Goal: Find specific page/section: Find specific page/section

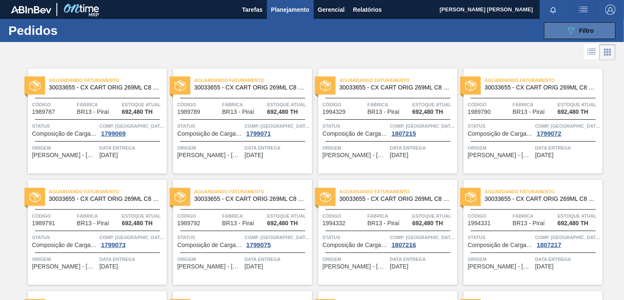
click at [572, 29] on icon "089F7B8B-B2A5-4AFE-B5C0-19BA573D28AC" at bounding box center [571, 31] width 10 height 10
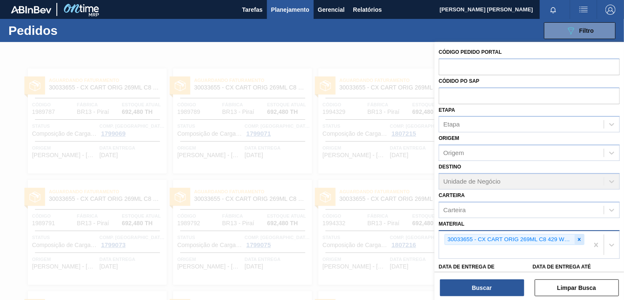
click at [580, 235] on div at bounding box center [578, 240] width 9 height 11
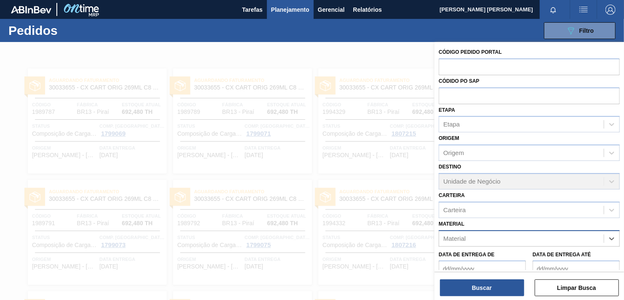
click at [501, 234] on div "Material" at bounding box center [521, 239] width 165 height 12
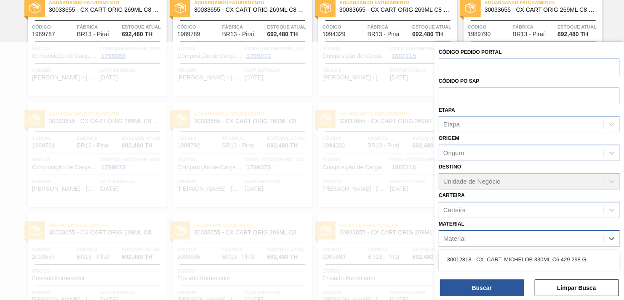
paste input "30003188"
type input "30003188"
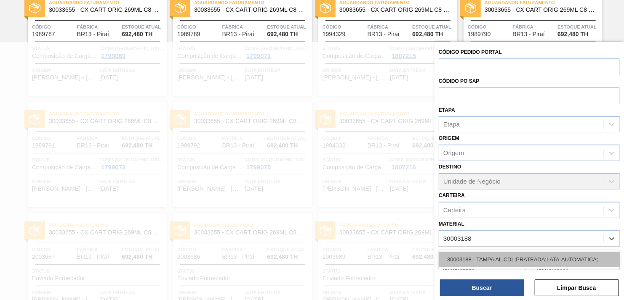
click at [495, 254] on div "30003188 - TAMPA AL.CDL;PRATEADA;LATA-AUTOMATICA;" at bounding box center [528, 260] width 181 height 16
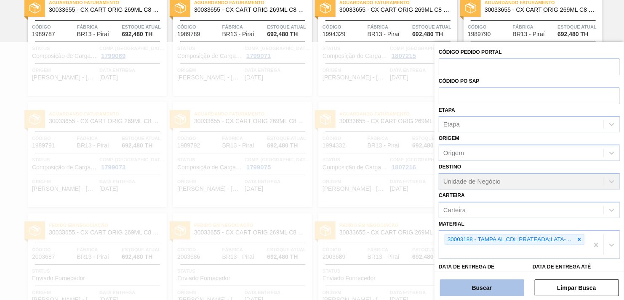
click at [491, 292] on button "Buscar" at bounding box center [482, 288] width 84 height 17
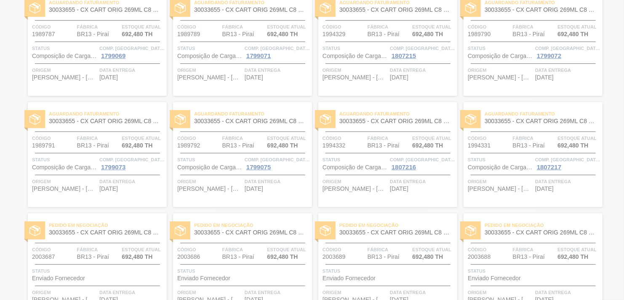
scroll to position [0, 0]
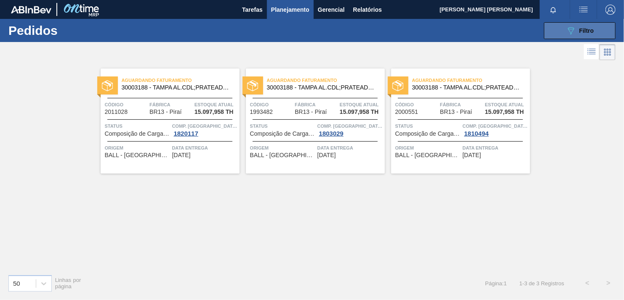
click at [574, 28] on icon "089F7B8B-B2A5-4AFE-B5C0-19BA573D28AC" at bounding box center [571, 31] width 10 height 10
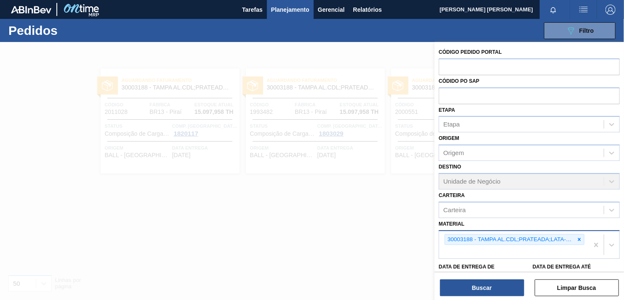
click at [584, 238] on div "30003188 - TAMPA AL.CDL;PRATEADA;LATA-AUTOMATICA;" at bounding box center [513, 245] width 149 height 28
click at [578, 239] on icon at bounding box center [579, 239] width 3 height 3
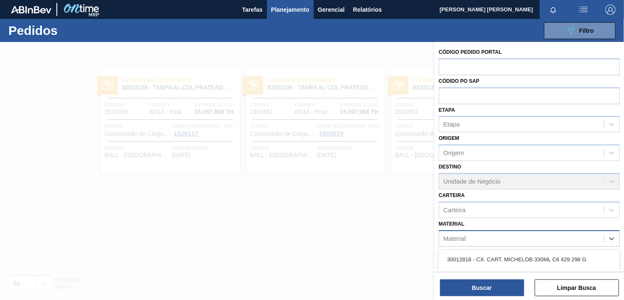
click at [523, 241] on div "Material" at bounding box center [521, 239] width 165 height 12
paste input "30003804"
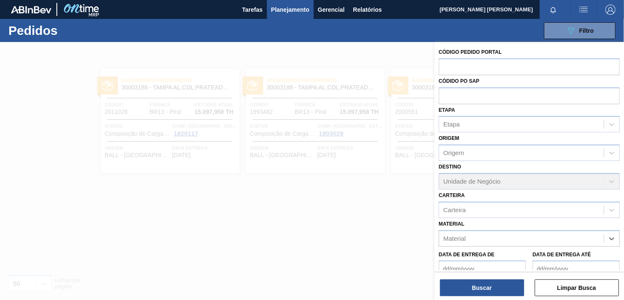
type input "30003804"
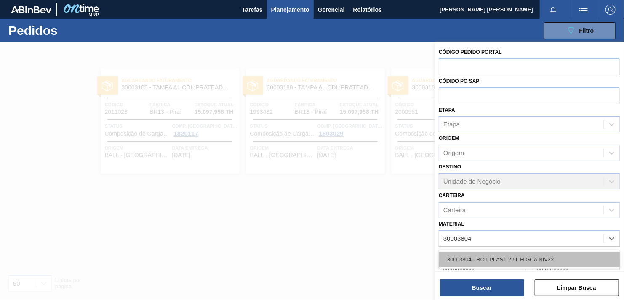
click at [512, 256] on div "30003804 - ROT PLAST 2,5L H GCA NIV22" at bounding box center [528, 260] width 181 height 16
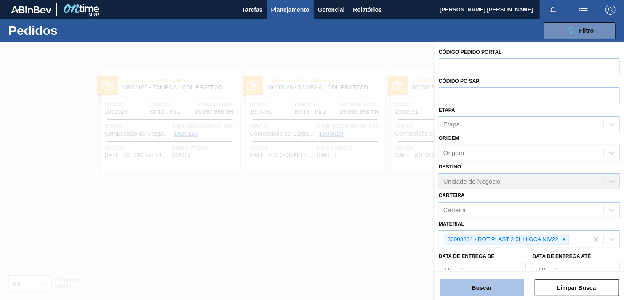
click at [491, 286] on button "Buscar" at bounding box center [482, 288] width 84 height 17
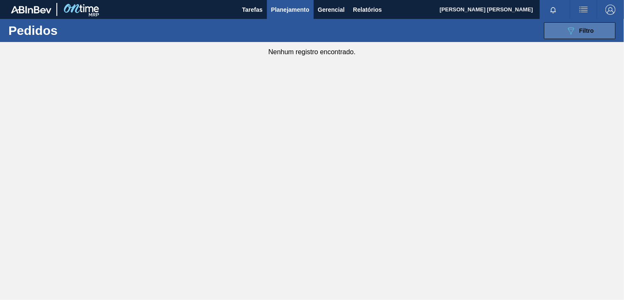
click at [571, 24] on button "089F7B8B-B2A5-4AFE-B5C0-19BA573D28AC Filtro" at bounding box center [580, 30] width 72 height 17
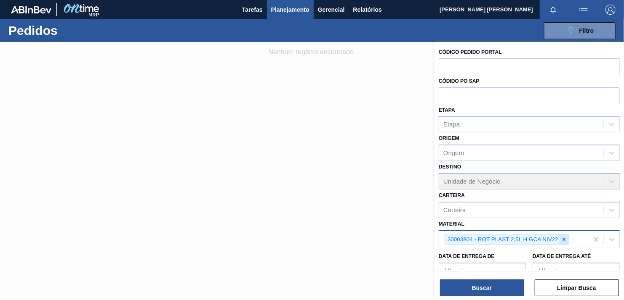
click at [563, 242] on div at bounding box center [563, 240] width 9 height 11
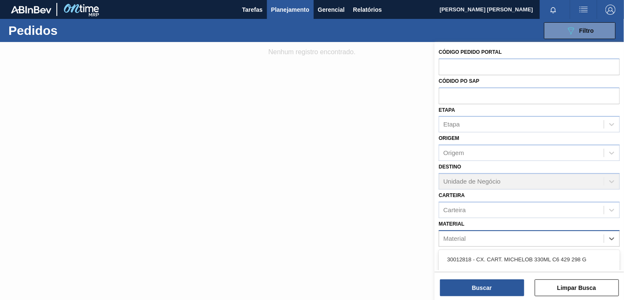
click at [553, 238] on div "Material" at bounding box center [521, 239] width 165 height 12
paste input "30012819"
type input "30012819"
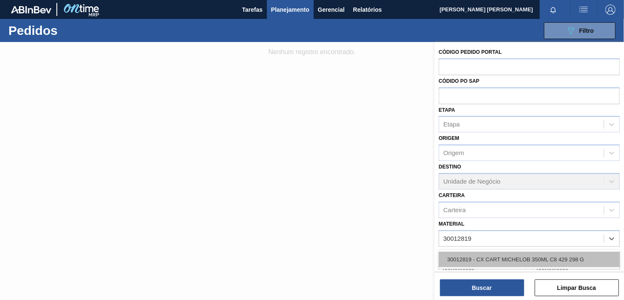
click at [521, 256] on div "30012819 - CX CART MICHELOB 350ML C8 429 298 G" at bounding box center [528, 260] width 181 height 16
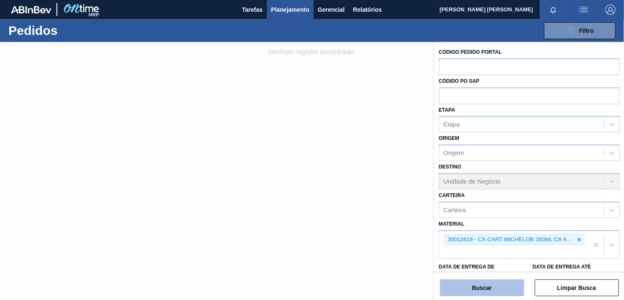
click at [491, 282] on button "Buscar" at bounding box center [482, 288] width 84 height 17
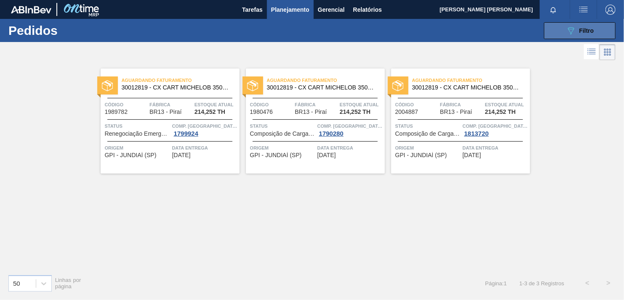
click at [570, 32] on icon at bounding box center [571, 30] width 6 height 7
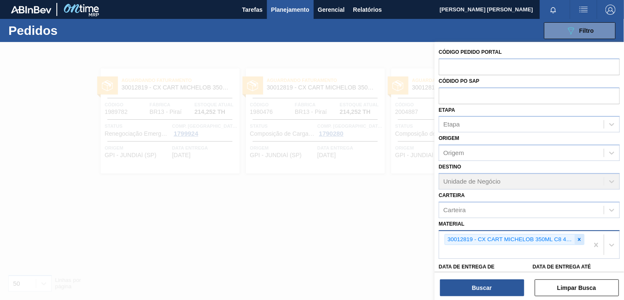
click at [578, 239] on icon at bounding box center [579, 239] width 3 height 3
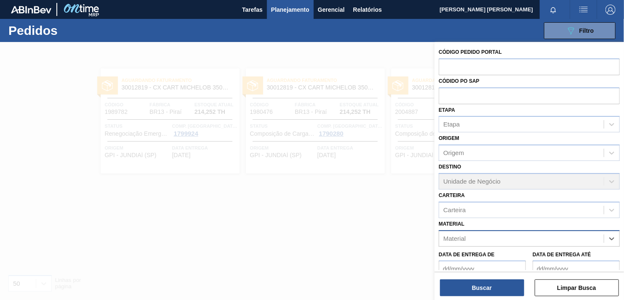
click at [531, 238] on div "Material" at bounding box center [521, 239] width 165 height 12
paste input "30029109"
type input "30029109"
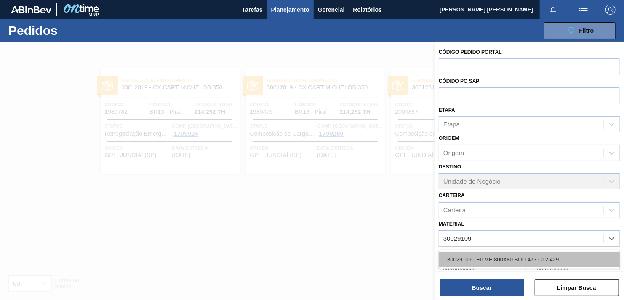
click at [505, 253] on div "30029109 - FILME 800X80 BUD 473 C12 429" at bounding box center [528, 260] width 181 height 16
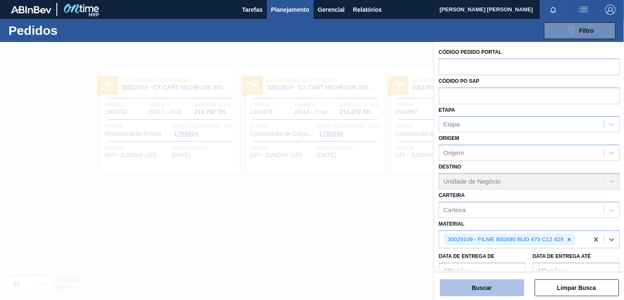
click at [494, 286] on button "Buscar" at bounding box center [482, 288] width 84 height 17
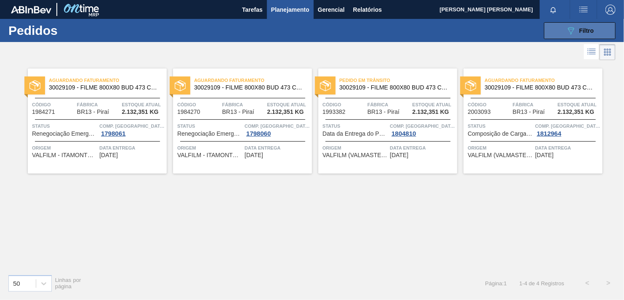
click at [561, 31] on button "089F7B8B-B2A5-4AFE-B5C0-19BA573D28AC Filtro" at bounding box center [580, 30] width 72 height 17
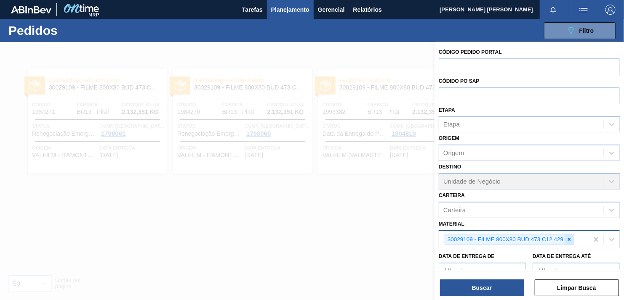
click at [571, 239] on icon at bounding box center [569, 240] width 6 height 6
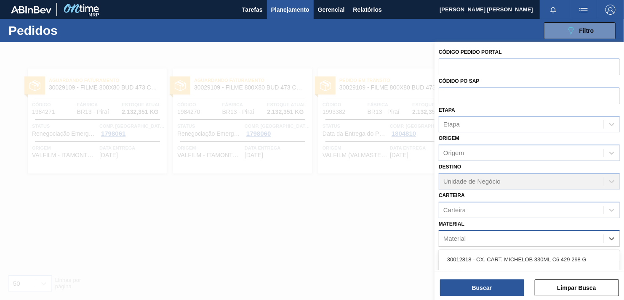
click at [542, 239] on div "Material" at bounding box center [521, 239] width 165 height 12
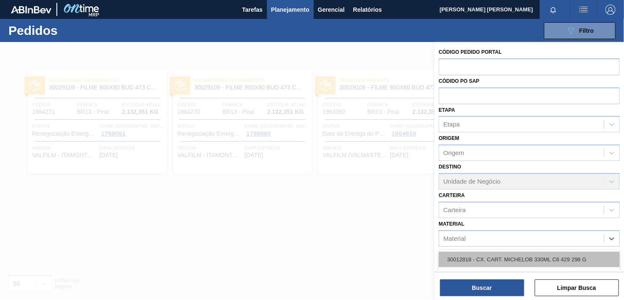
paste input "30033655"
type input "30033655"
click at [498, 254] on div "30012818 - CX. CART. MICHELOB 330ML C6 429 298 G" at bounding box center [528, 260] width 181 height 16
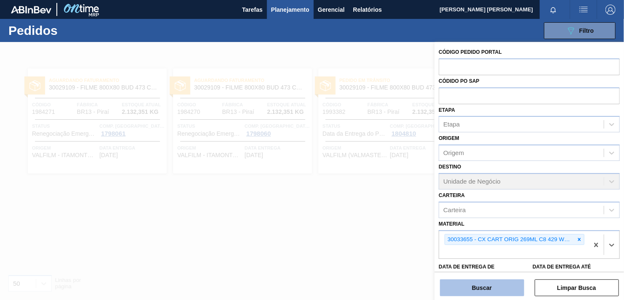
click at [481, 283] on button "Buscar" at bounding box center [482, 288] width 84 height 17
